Goal: Information Seeking & Learning: Find specific page/section

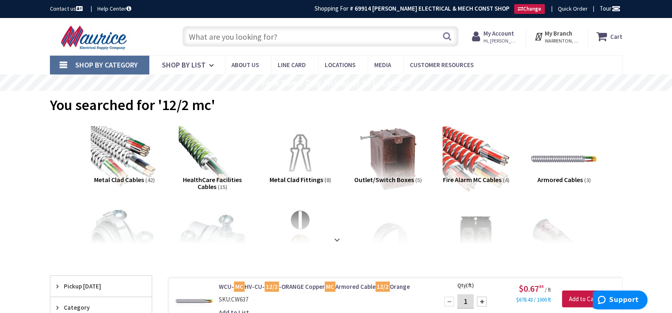
click at [295, 37] on input "text" at bounding box center [320, 36] width 276 height 20
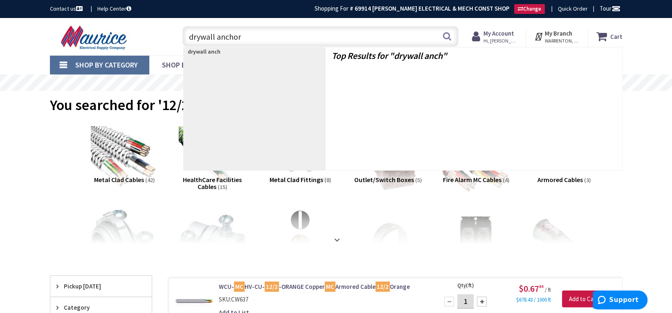
type input "drywall anchors"
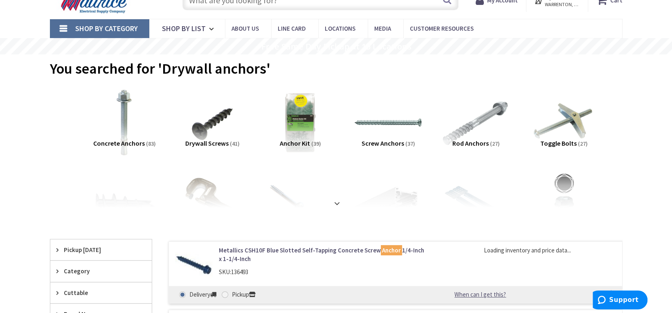
type input "[GEOGRAPHIC_DATA], [GEOGRAPHIC_DATA]"
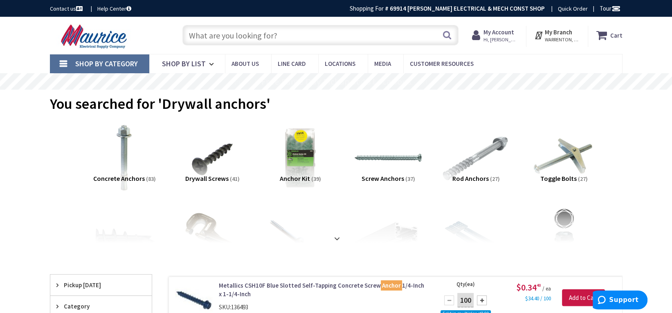
click at [303, 39] on input "text" at bounding box center [320, 35] width 276 height 20
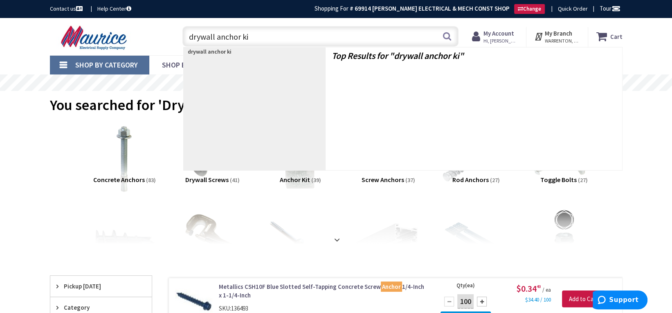
type input "drywall anchor kit"
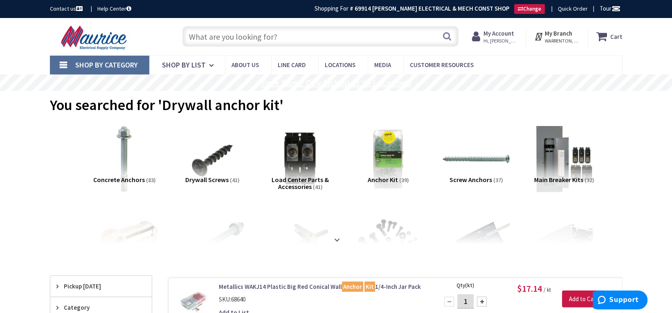
click at [307, 36] on input "text" at bounding box center [320, 36] width 276 height 20
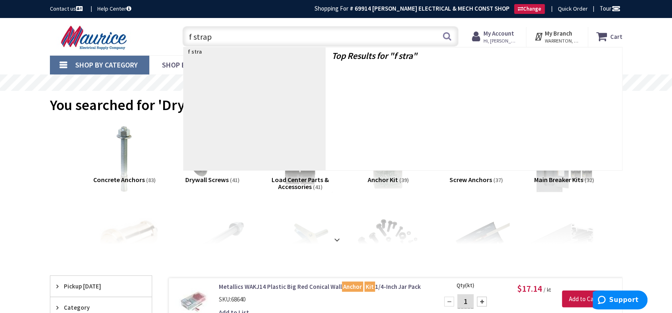
type input "f straps"
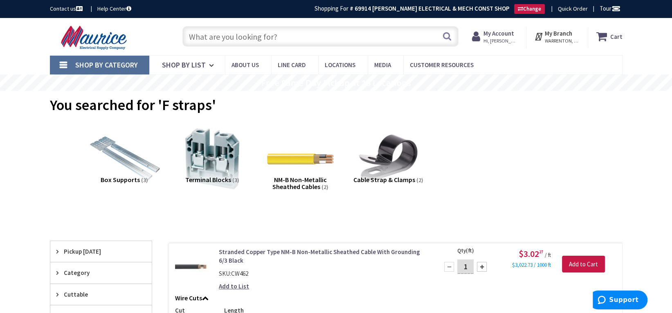
click at [133, 162] on img at bounding box center [124, 159] width 74 height 74
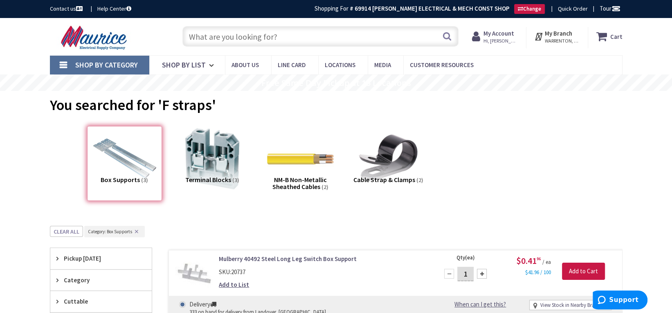
click at [240, 36] on input "text" at bounding box center [320, 36] width 276 height 20
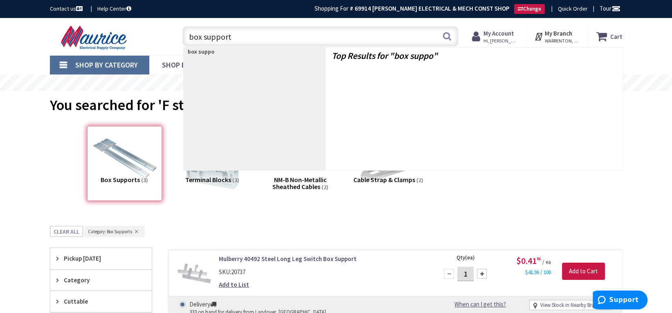
type input "box supports"
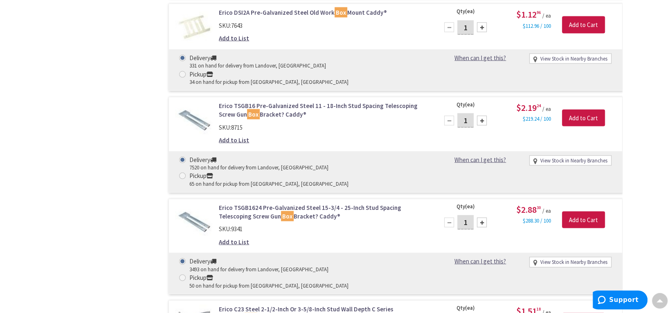
scroll to position [1227, 0]
